Goal: Task Accomplishment & Management: Use online tool/utility

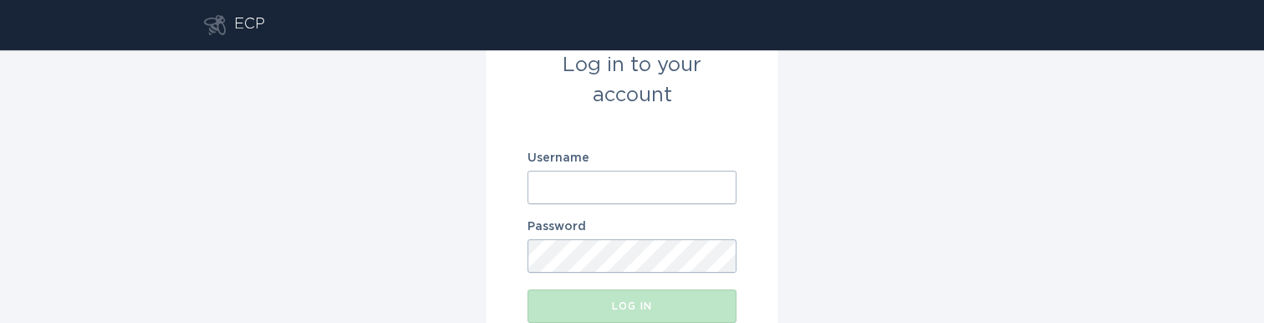
click at [624, 180] on input "Username" at bounding box center [631, 187] width 209 height 33
paste input "[EMAIL_ADDRESS][DOMAIN_NAME]"
type input "[EMAIL_ADDRESS][DOMAIN_NAME]"
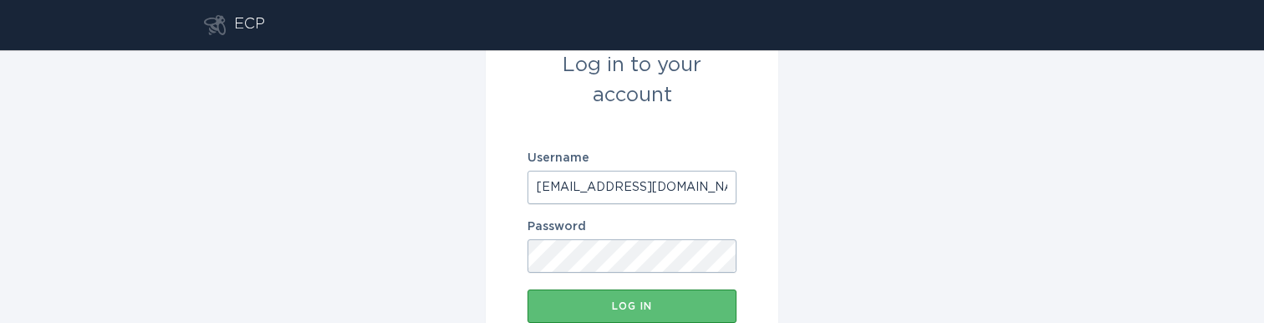
click at [1023, 262] on div "Log in to your account Username [EMAIL_ADDRESS][DOMAIN_NAME] Password Log in" at bounding box center [632, 186] width 1264 height 273
click at [680, 308] on div "Log in" at bounding box center [632, 306] width 192 height 10
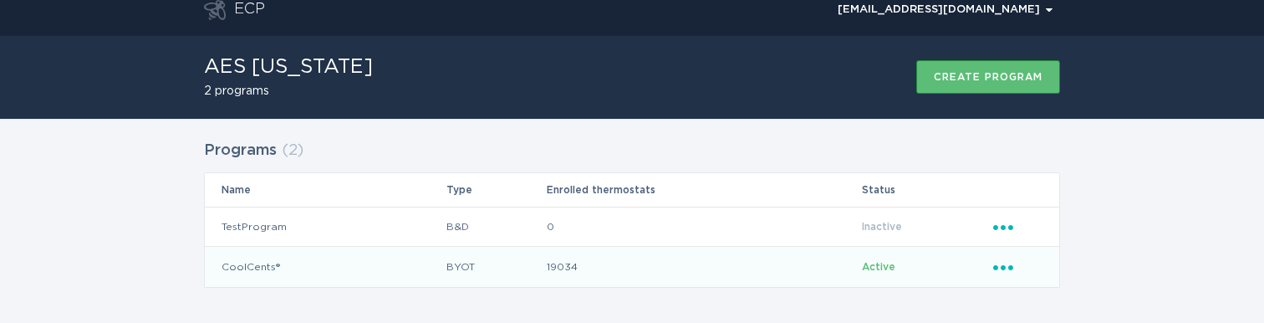
scroll to position [22, 0]
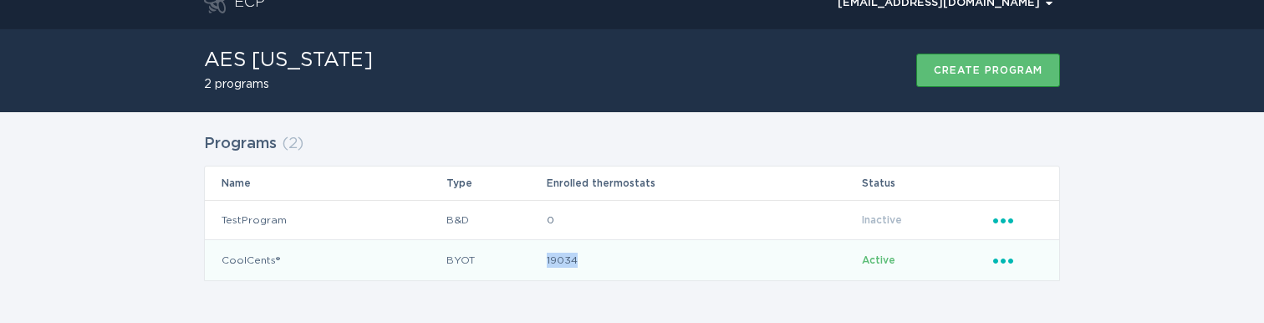
drag, startPoint x: 589, startPoint y: 259, endPoint x: 540, endPoint y: 261, distance: 49.3
click at [540, 261] on tr "CoolCents® BYOT 19034 Active Ellipsis" at bounding box center [632, 260] width 854 height 40
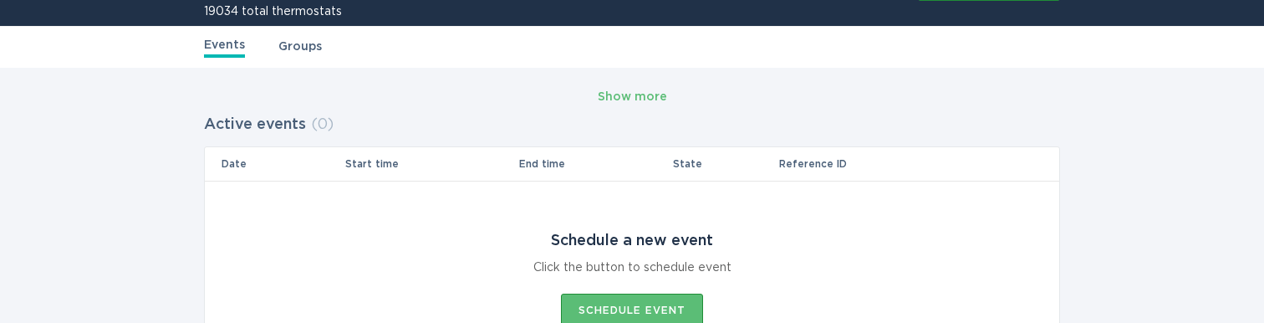
scroll to position [121, 0]
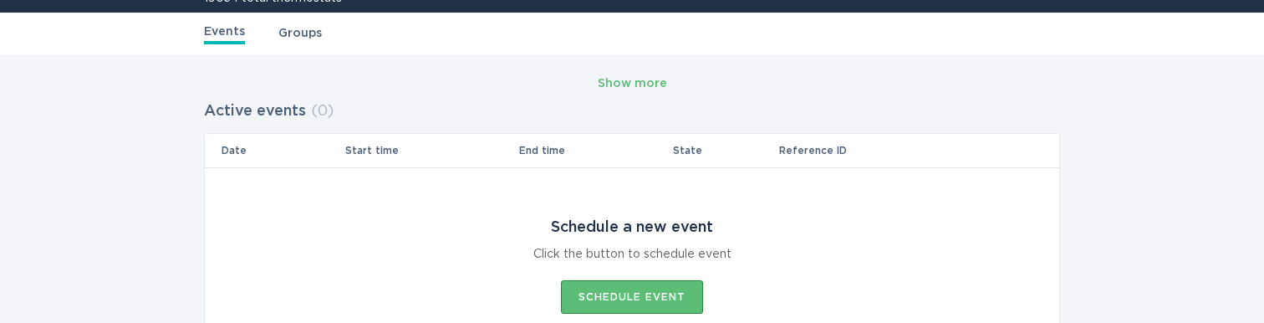
scroll to position [22, 0]
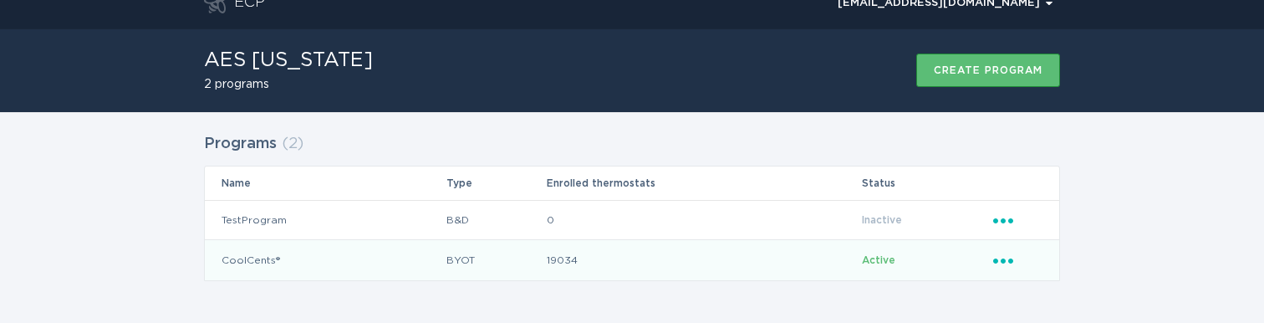
click at [1000, 258] on icon "Ellipsis" at bounding box center [1004, 258] width 23 height 14
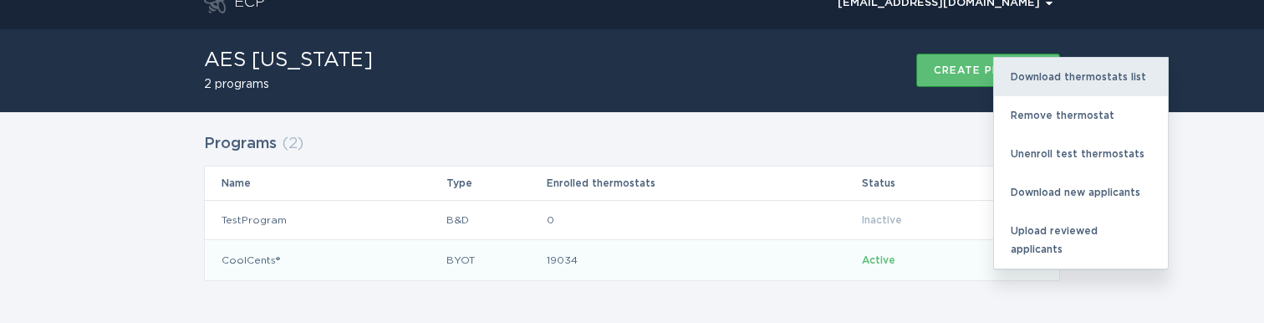
click at [1045, 69] on div "Download thermostats list" at bounding box center [1081, 77] width 174 height 38
